Goal: Task Accomplishment & Management: Manage account settings

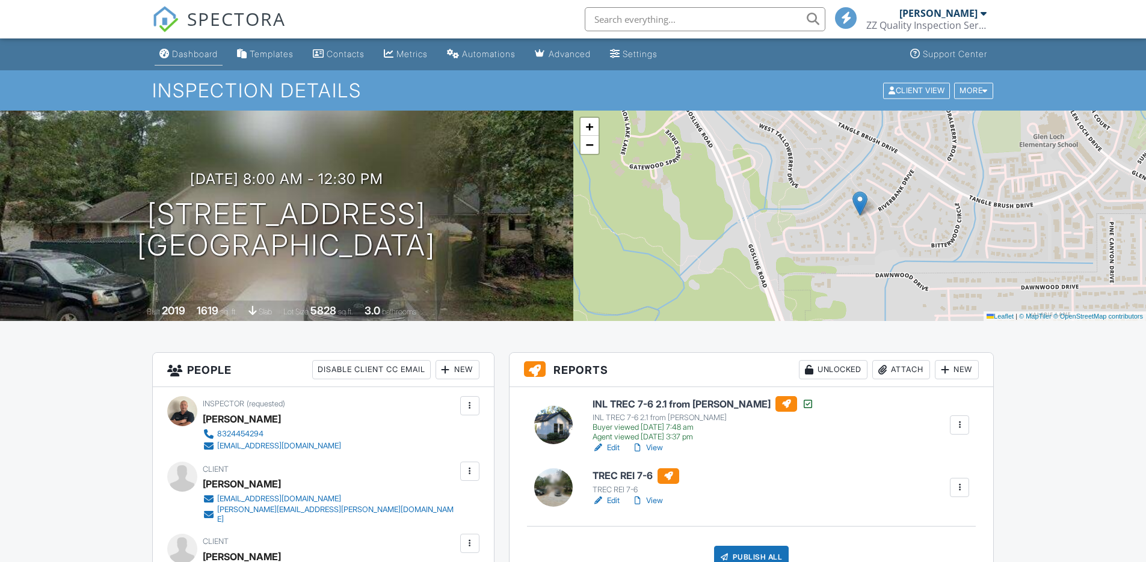
click at [186, 51] on div "Dashboard" at bounding box center [195, 54] width 46 height 10
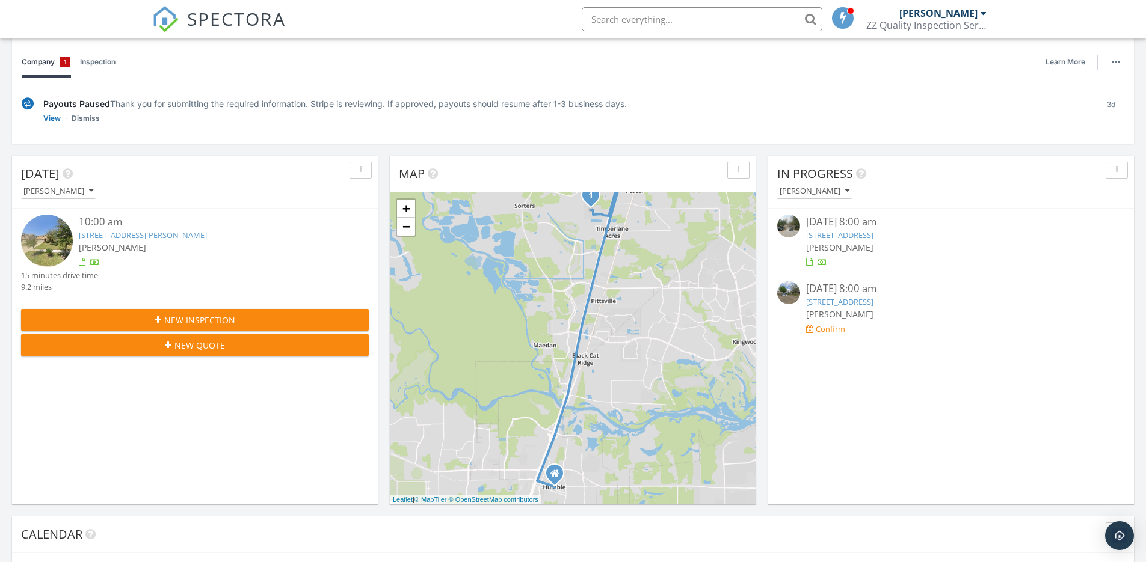
scroll to position [120, 0]
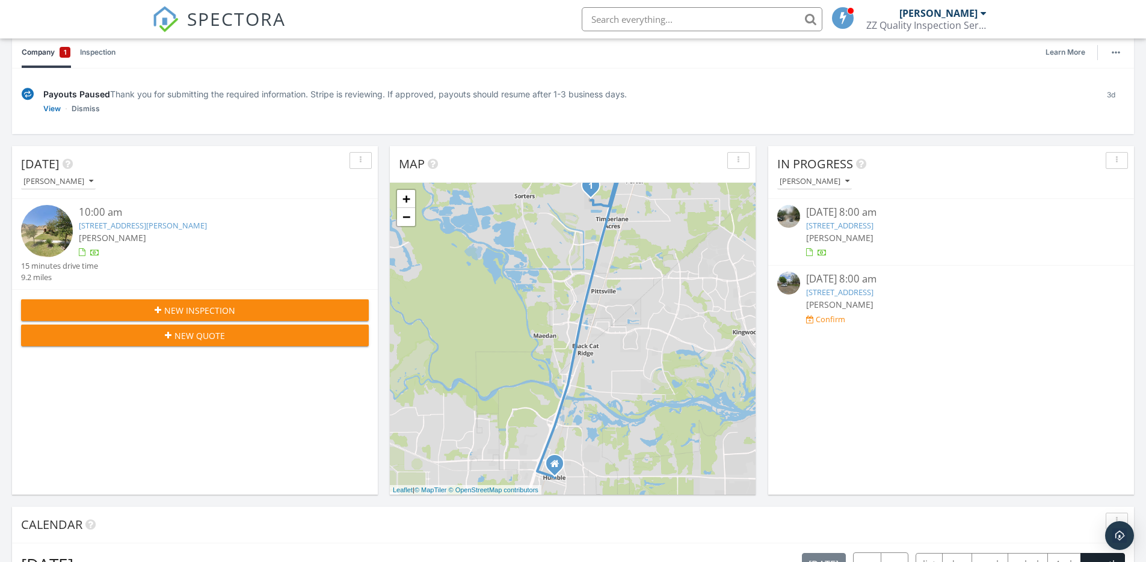
click at [851, 224] on link "2 E Wavy Oak Cir, Spring, TX 77381" at bounding box center [839, 225] width 67 height 11
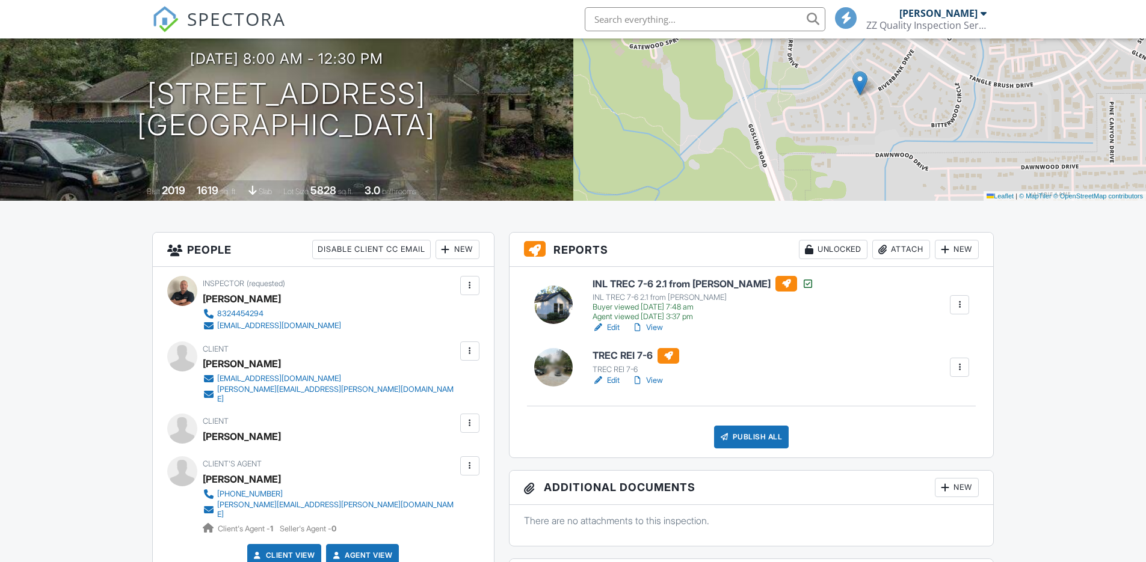
click at [656, 327] on link "View" at bounding box center [647, 328] width 31 height 12
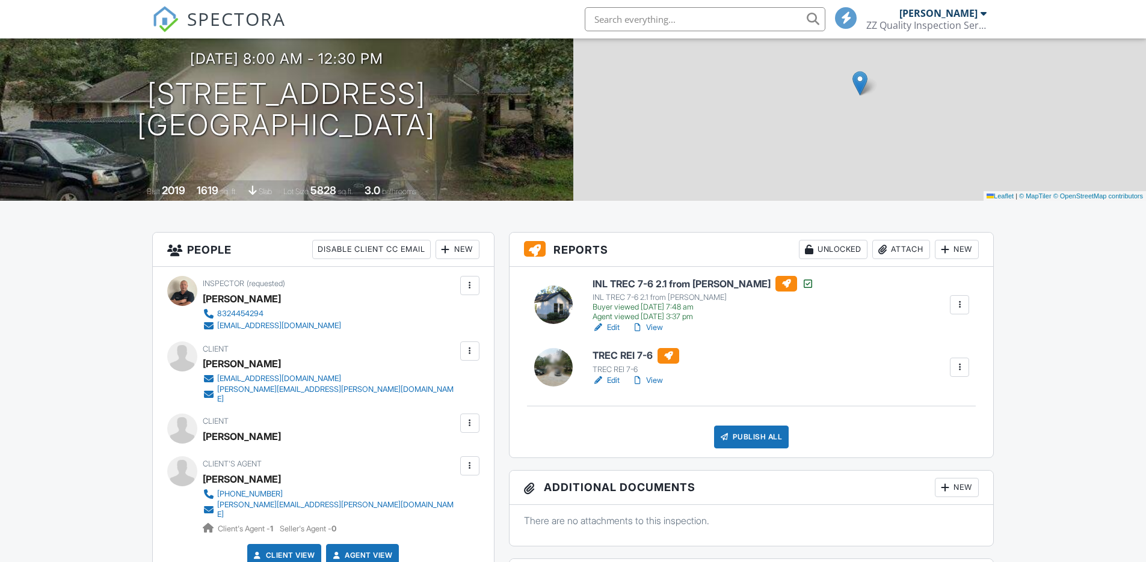
scroll to position [120, 0]
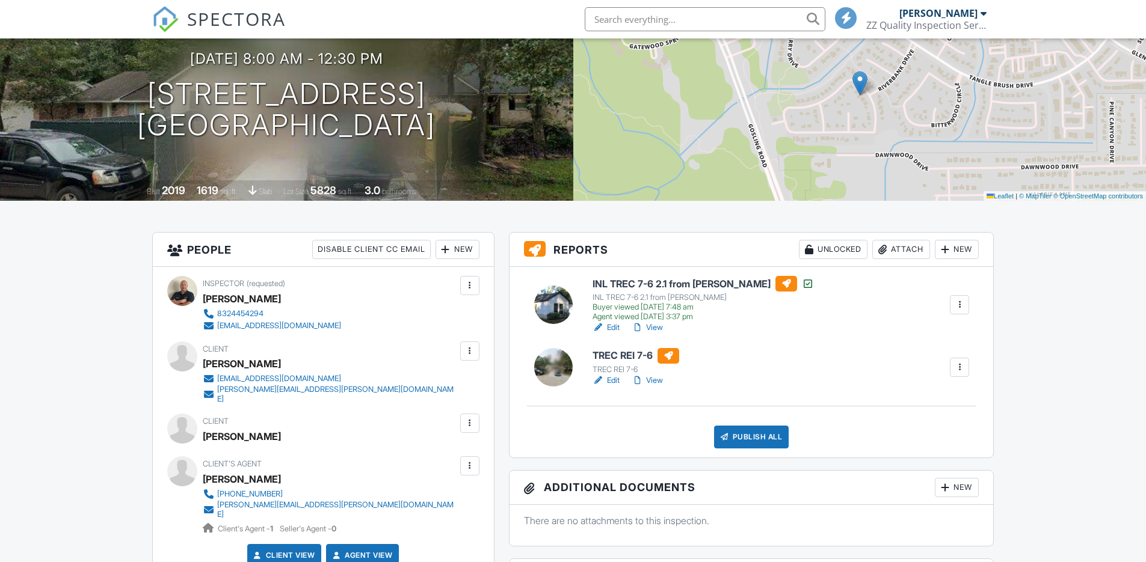
click at [959, 306] on div at bounding box center [959, 305] width 12 height 12
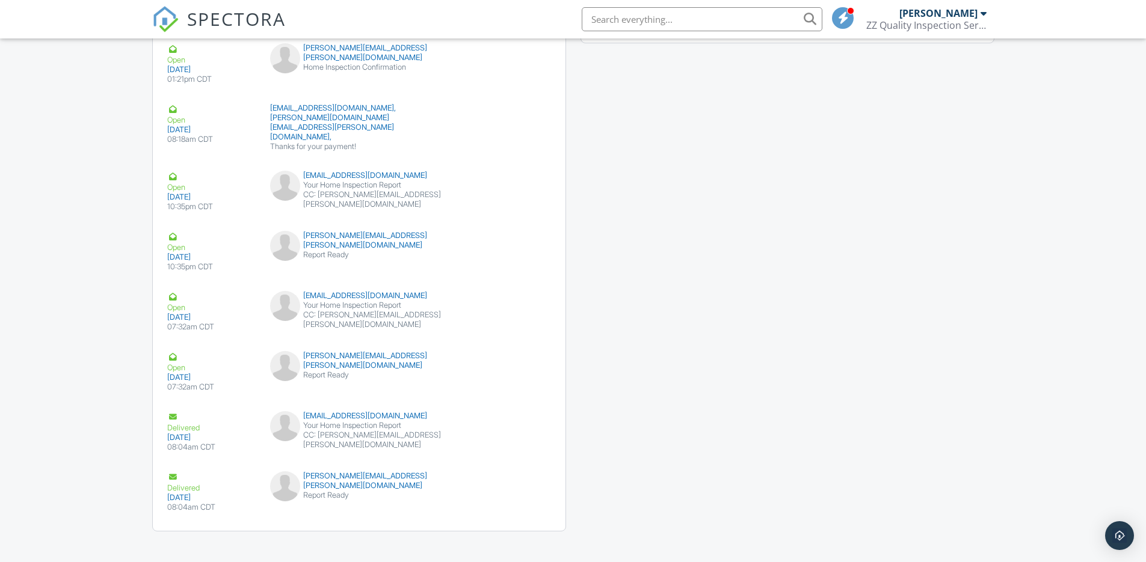
scroll to position [1563, 0]
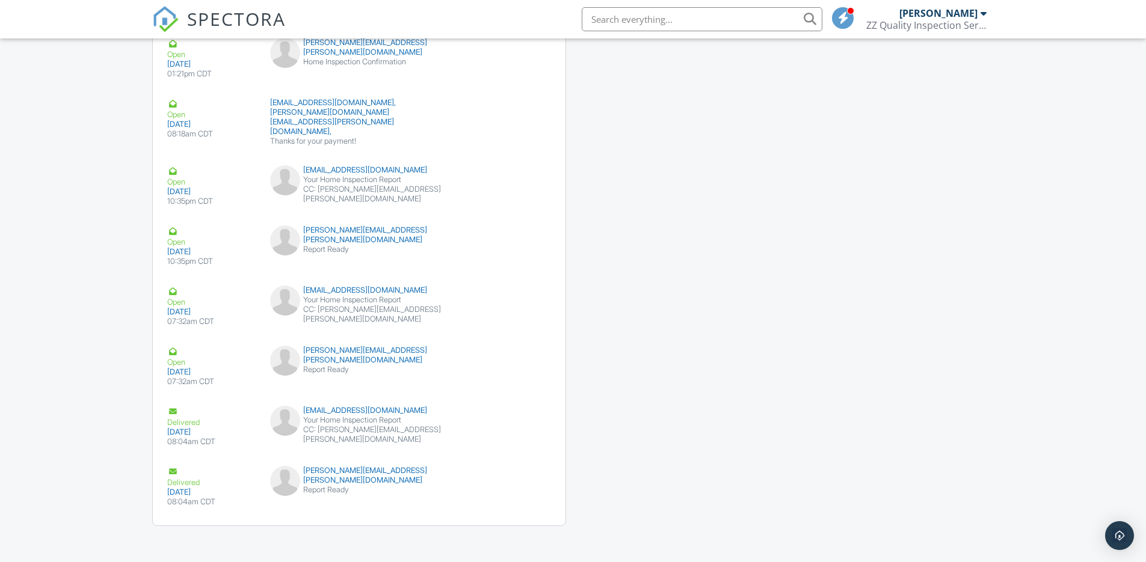
click at [846, 411] on div "Emails Share Details Open 09/25/2025 01:21pm CDT mtchristians1@gmail.com Home I…" at bounding box center [573, 231] width 857 height 614
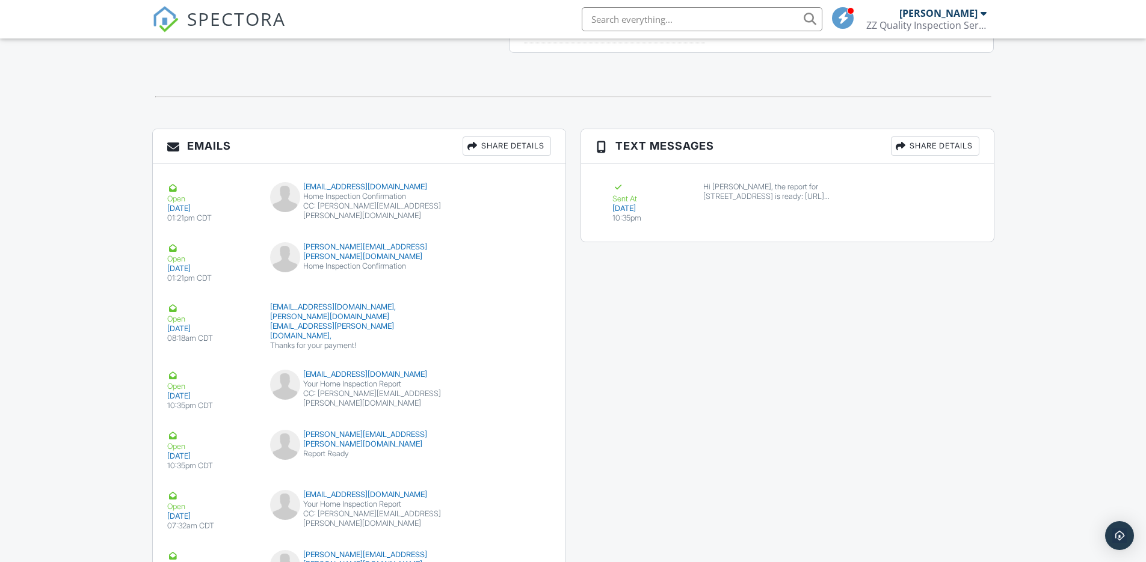
scroll to position [1323, 0]
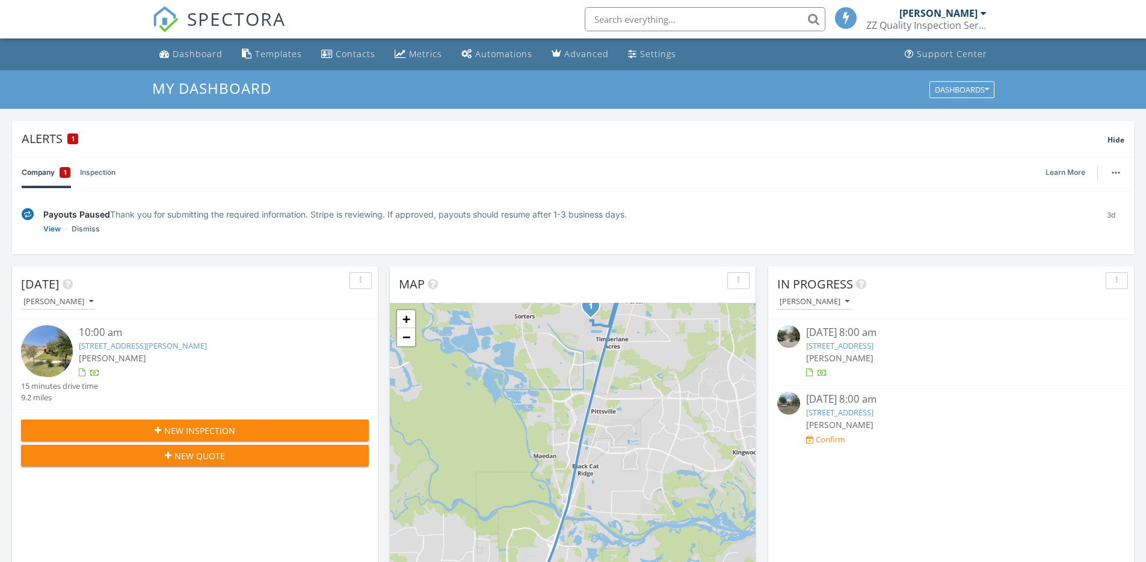
scroll to position [6, 6]
click at [161, 348] on link "21283 lily springs dr, Porter, Tx 77365" at bounding box center [143, 345] width 128 height 11
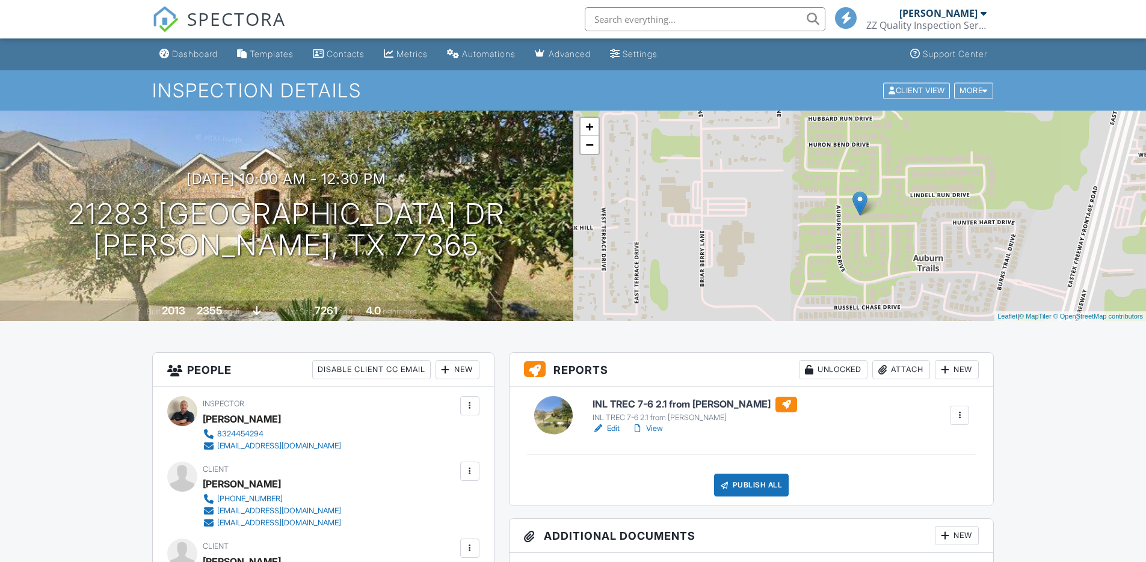
click at [953, 237] on div "+ − Leaflet | © MapTiler © OpenStreetMap contributors" at bounding box center [859, 216] width 573 height 211
